Goal: Contribute content: Add original content to the website for others to see

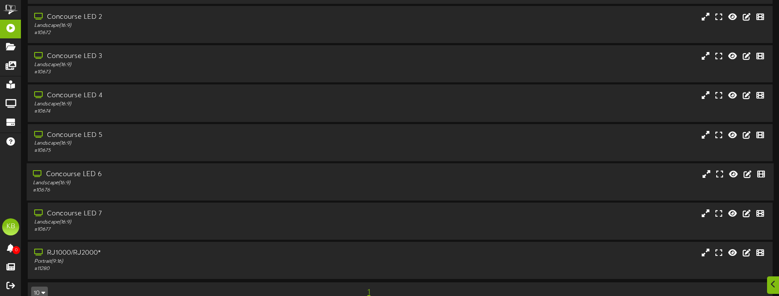
scroll to position [82, 0]
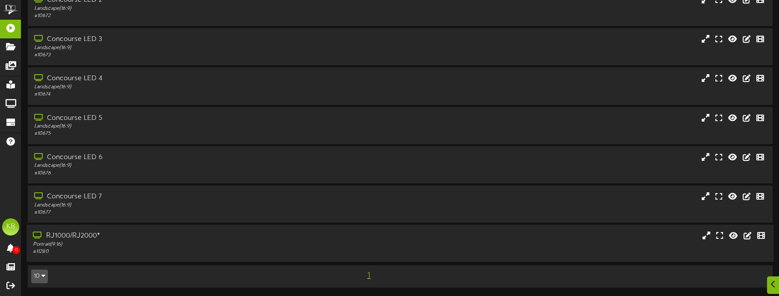
click at [96, 236] on div "RJ1000/RJ2000*" at bounding box center [182, 236] width 298 height 10
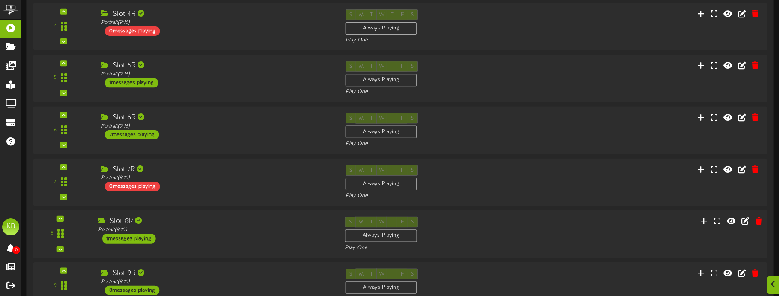
scroll to position [606, 0]
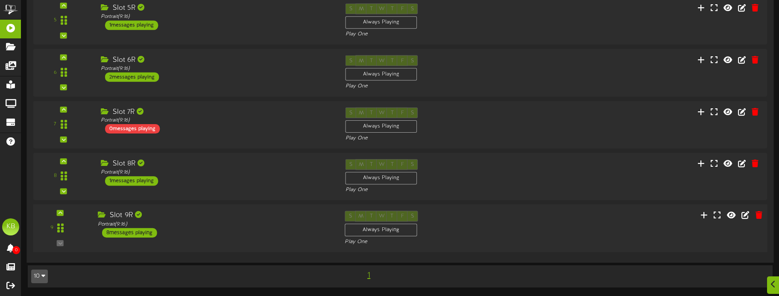
click at [138, 228] on div "8 messages playing" at bounding box center [129, 232] width 55 height 9
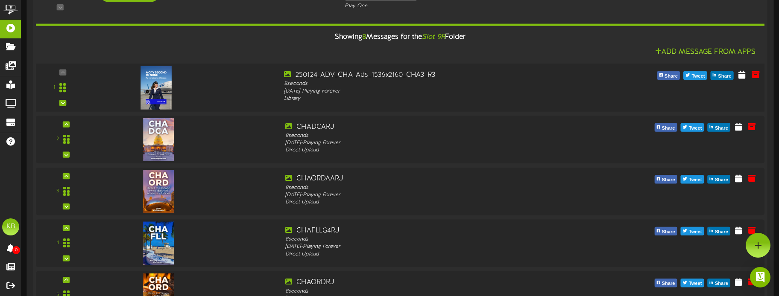
scroll to position [819, 0]
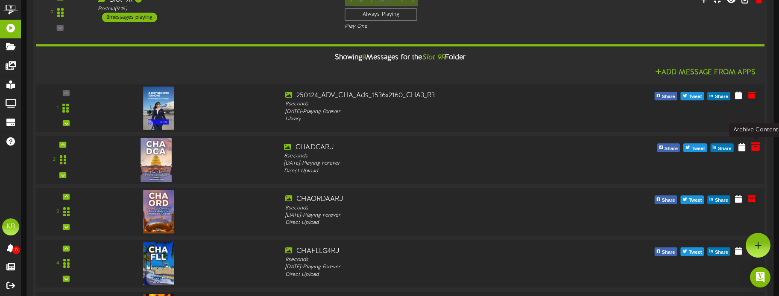
click at [756, 146] on icon at bounding box center [754, 146] width 9 height 9
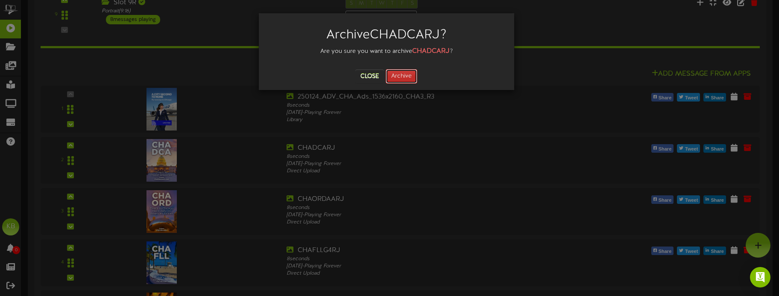
click at [405, 75] on button "Archive" at bounding box center [401, 76] width 32 height 15
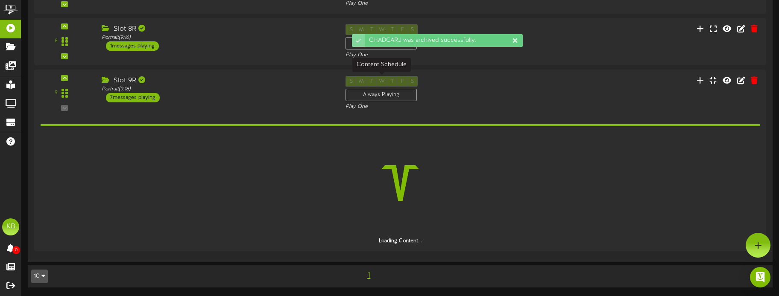
scroll to position [741, 0]
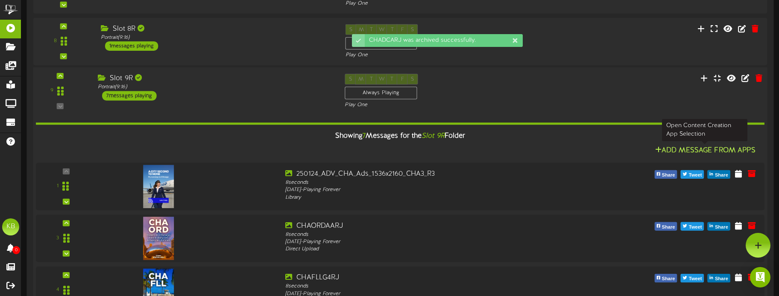
click at [732, 151] on button "Add Message From Apps" at bounding box center [704, 151] width 105 height 11
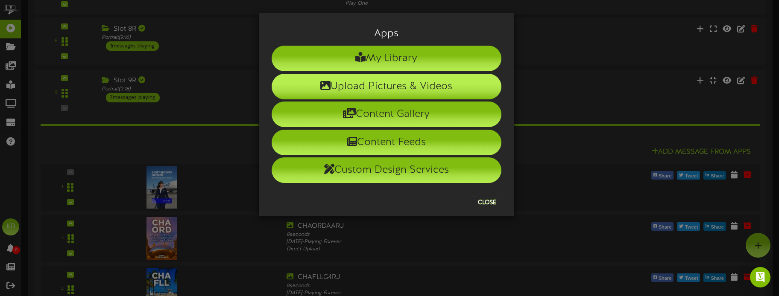
click at [380, 82] on li "Upload Pictures & Videos" at bounding box center [386, 87] width 230 height 26
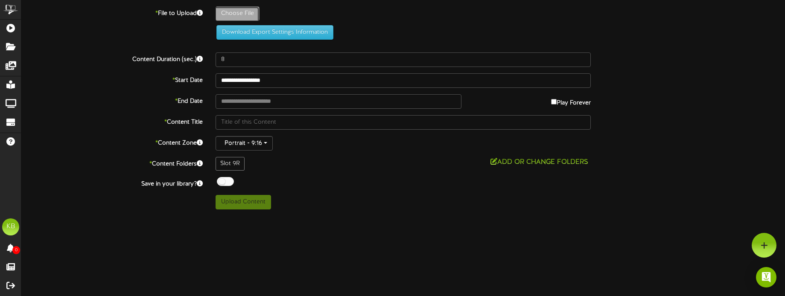
type input "**********"
type input "CHADCAAMRJ"
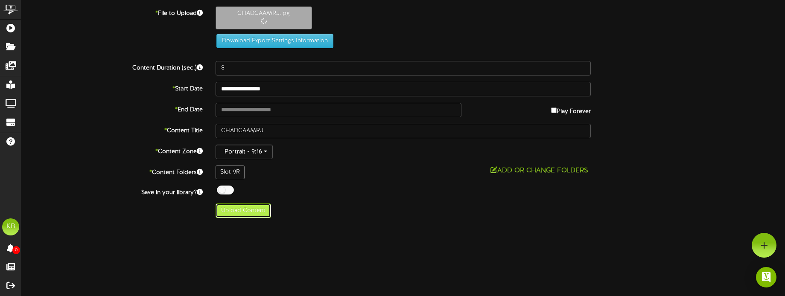
click at [247, 208] on button "Upload Content" at bounding box center [243, 211] width 55 height 15
type input "**********"
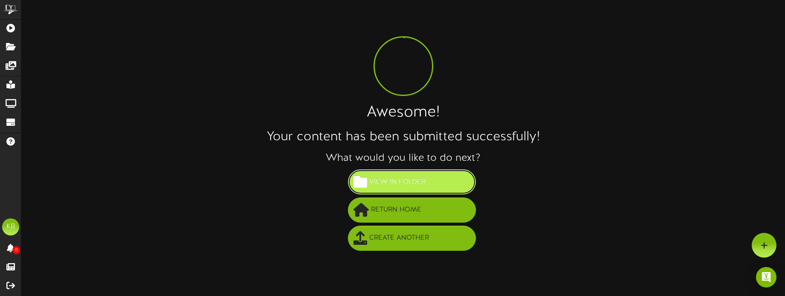
click at [406, 179] on span "View in Folder" at bounding box center [397, 182] width 61 height 14
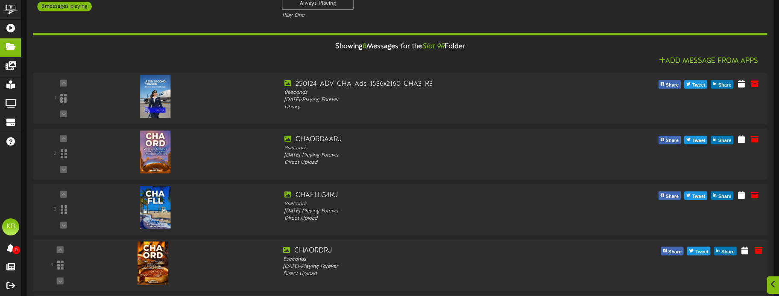
scroll to position [171, 0]
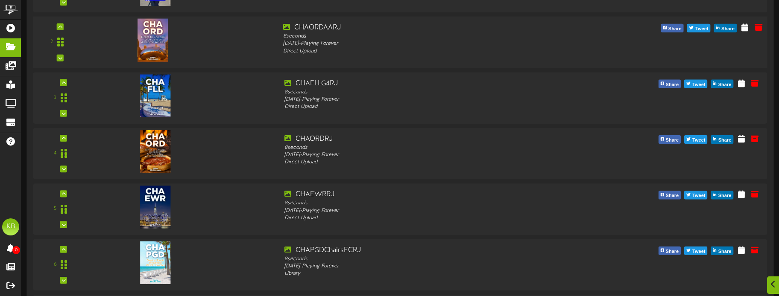
click at [159, 45] on img at bounding box center [152, 40] width 31 height 43
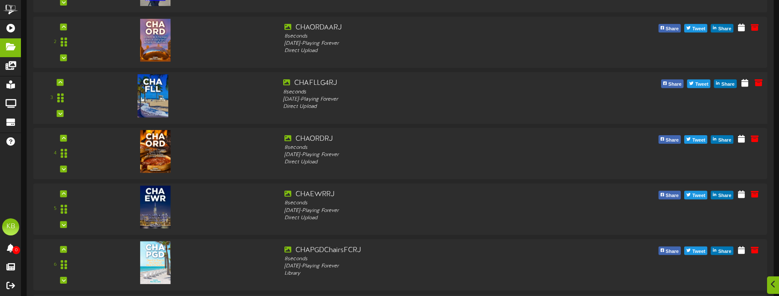
click at [151, 91] on img at bounding box center [152, 95] width 31 height 43
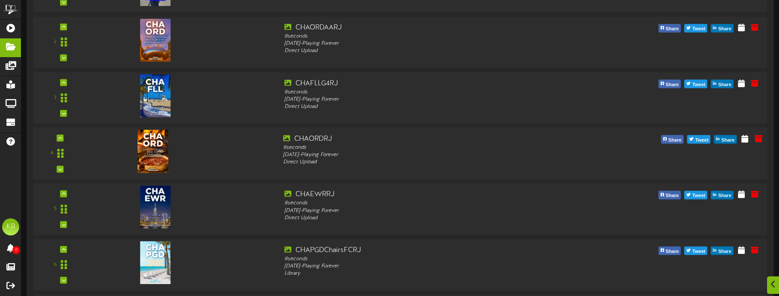
click at [158, 144] on img at bounding box center [152, 151] width 31 height 43
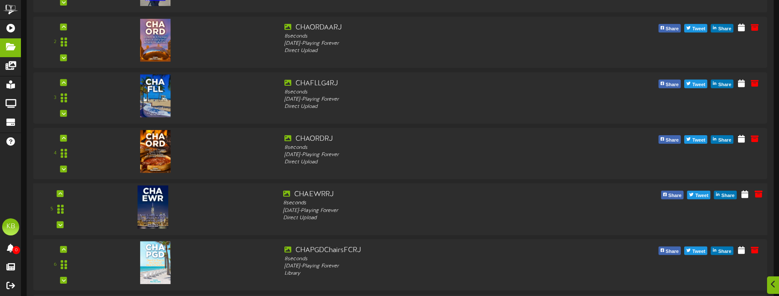
click at [154, 194] on img at bounding box center [152, 207] width 31 height 43
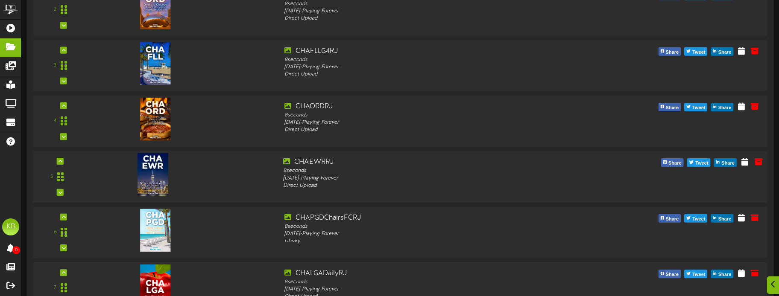
scroll to position [213, 0]
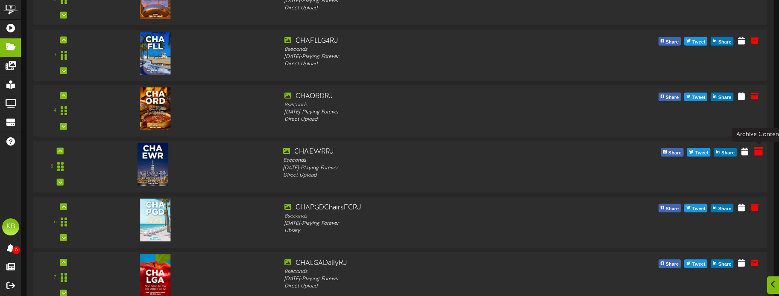
click at [756, 150] on icon at bounding box center [757, 150] width 9 height 9
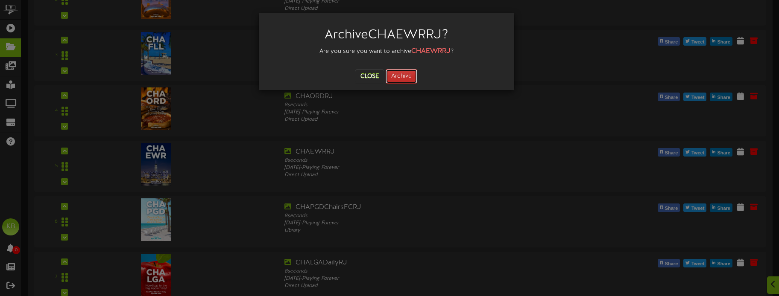
click at [404, 75] on button "Archive" at bounding box center [401, 76] width 32 height 15
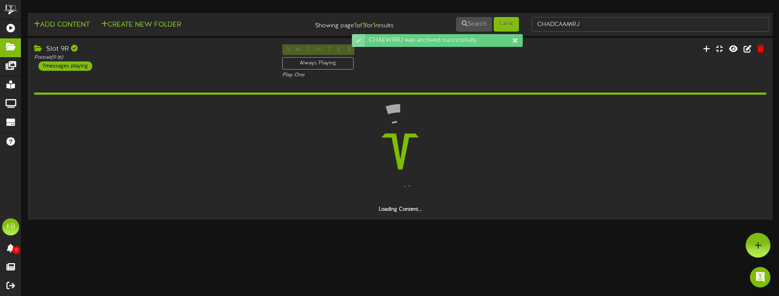
scroll to position [0, 0]
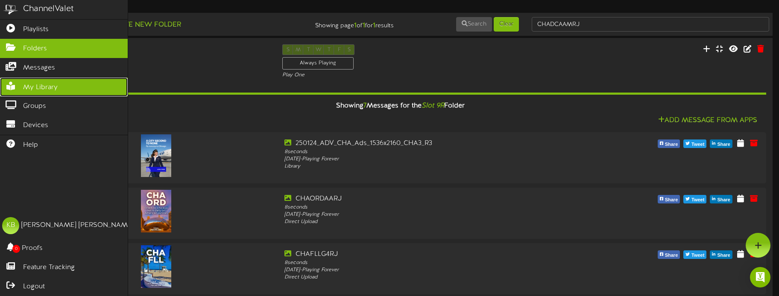
click at [48, 86] on span "My Library" at bounding box center [40, 88] width 35 height 10
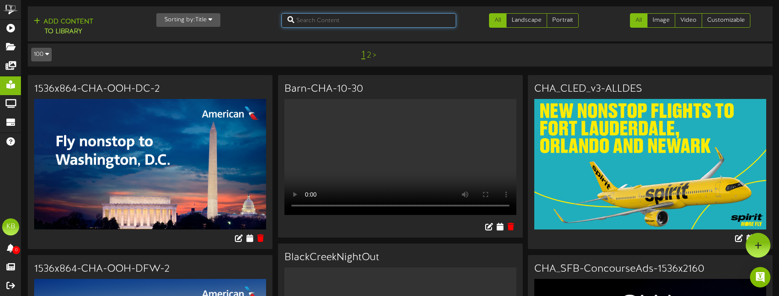
click at [349, 18] on input "text" at bounding box center [368, 20] width 175 height 15
type input "ewr"
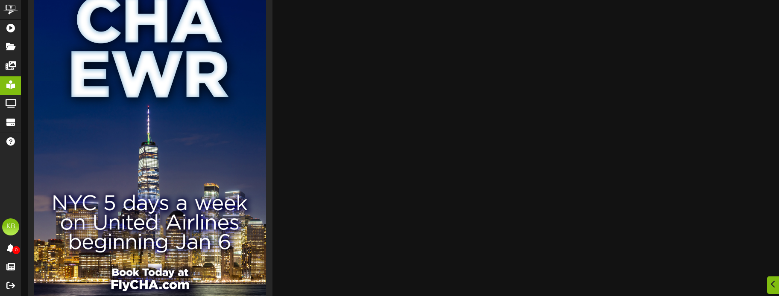
scroll to position [122, 0]
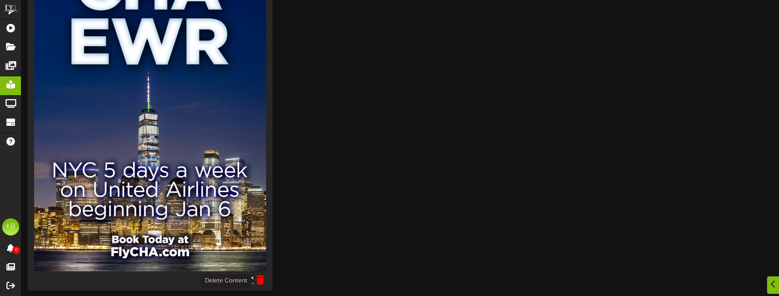
click at [262, 278] on icon at bounding box center [260, 279] width 8 height 9
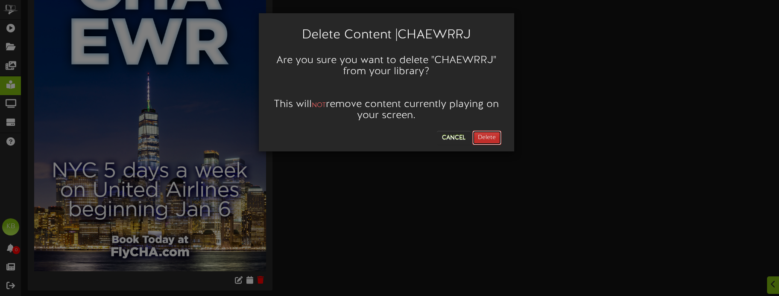
click at [488, 135] on button "Delete" at bounding box center [486, 138] width 29 height 15
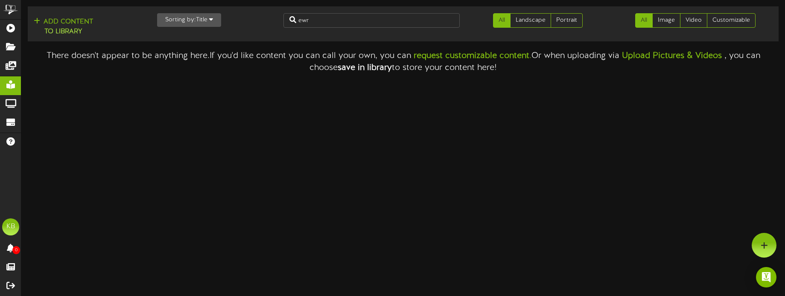
click at [31, 74] on html "ChannelValet Playlists Folders Messages My Library Groups Devices Help KB Krist…" at bounding box center [392, 37] width 785 height 74
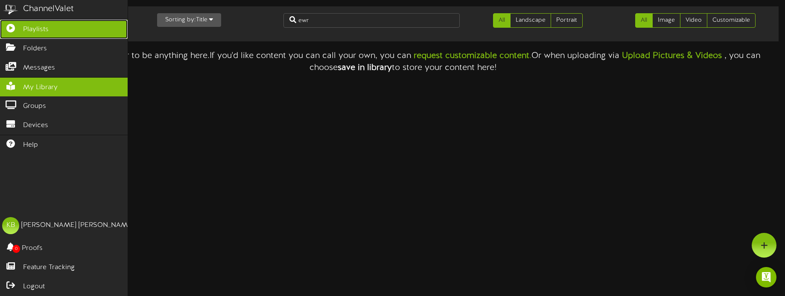
click at [48, 30] on span "Playlists" at bounding box center [36, 30] width 26 height 10
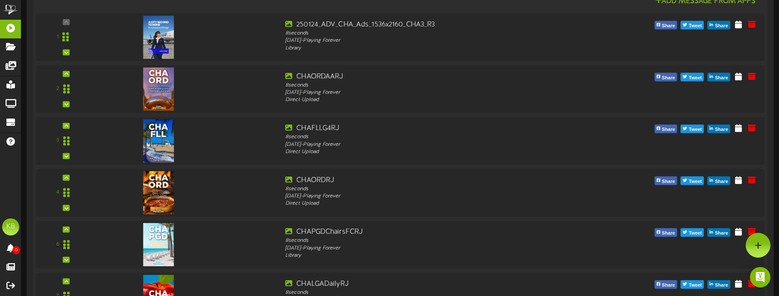
scroll to position [805, 0]
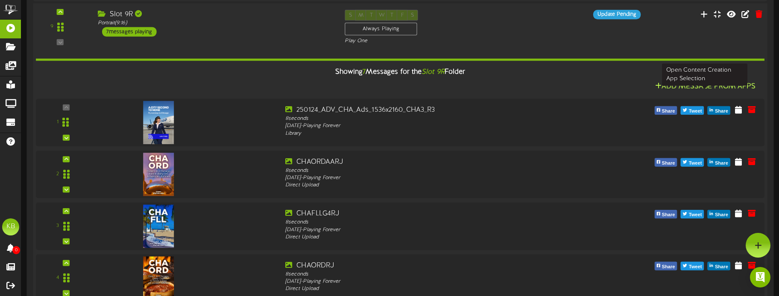
click at [694, 85] on button "Add Message From Apps" at bounding box center [704, 87] width 105 height 11
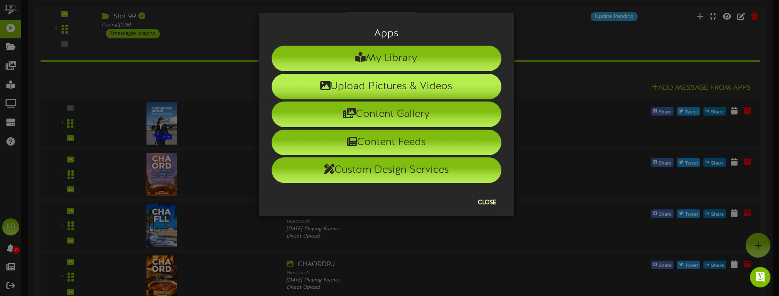
click at [401, 83] on li "Upload Pictures & Videos" at bounding box center [386, 87] width 230 height 26
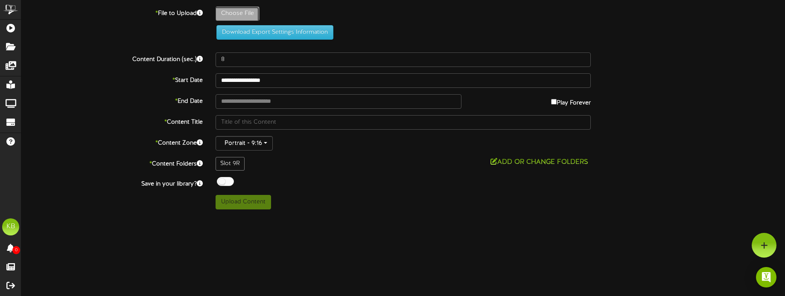
type input "**********"
type input "CHAEWRUARJ"
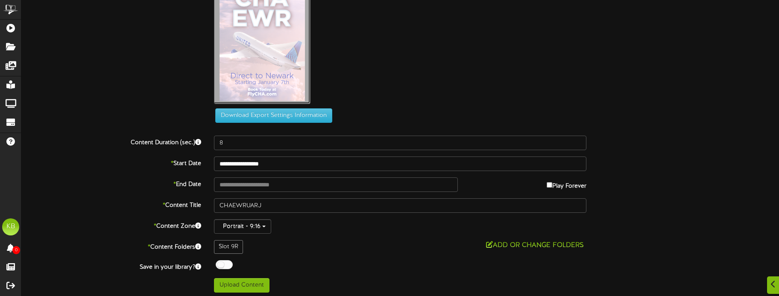
scroll to position [40, 0]
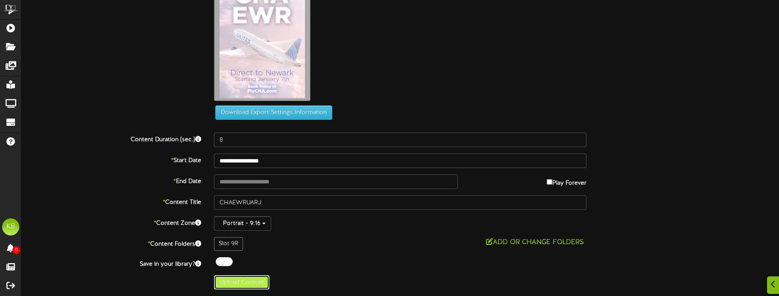
click at [240, 279] on button "Upload Content" at bounding box center [241, 282] width 55 height 15
type input "**********"
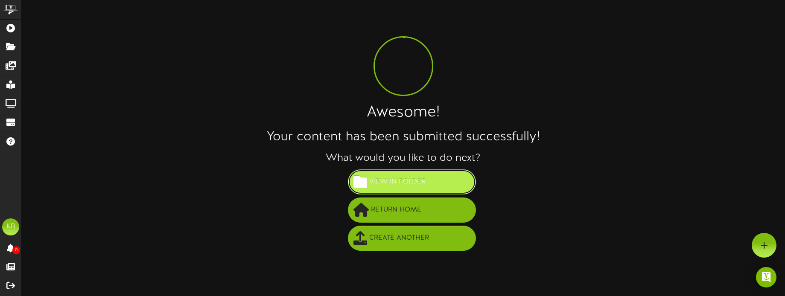
click at [439, 183] on button "View in Folder" at bounding box center [412, 181] width 128 height 25
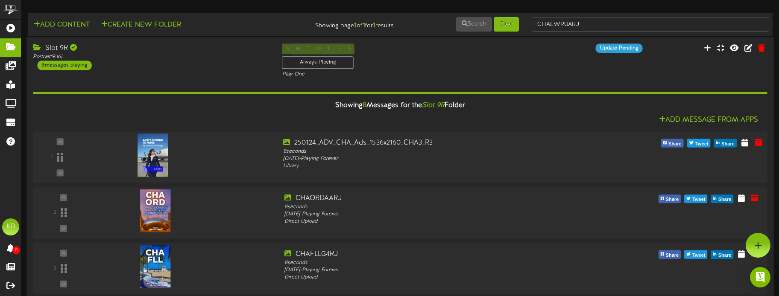
scroll to position [85, 0]
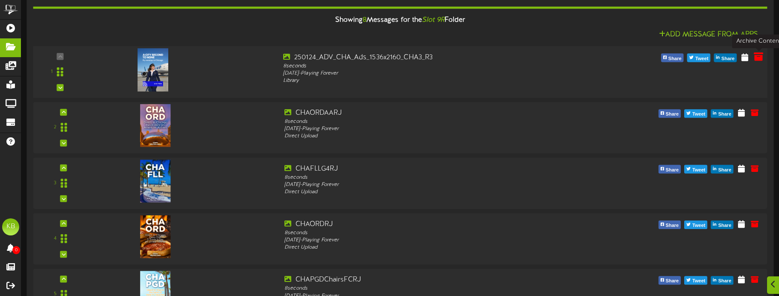
click at [759, 56] on icon at bounding box center [757, 56] width 9 height 9
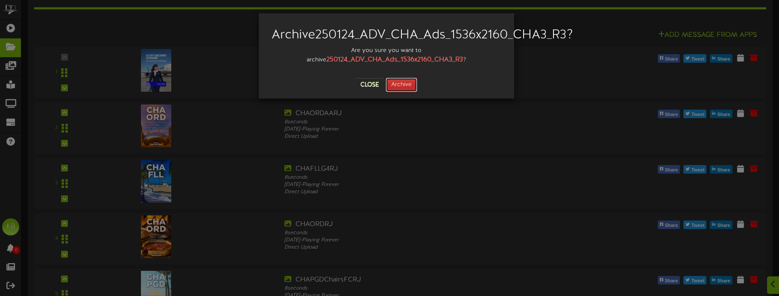
click at [403, 92] on button "Archive" at bounding box center [401, 85] width 32 height 15
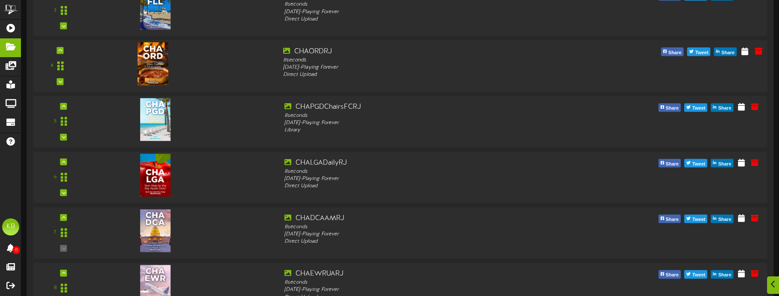
scroll to position [233, 0]
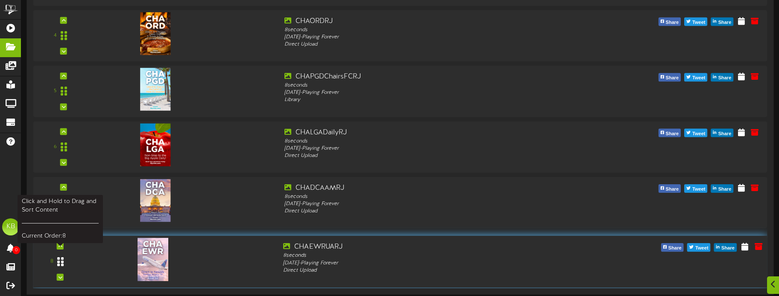
click at [60, 261] on icon at bounding box center [60, 262] width 6 height 10
